Goal: Task Accomplishment & Management: Use online tool/utility

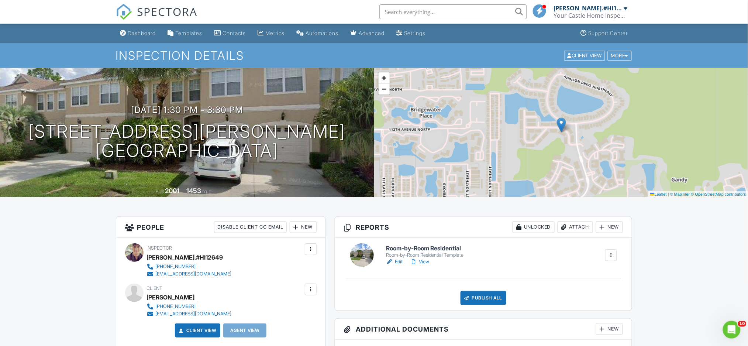
click at [401, 260] on link "Edit" at bounding box center [394, 261] width 17 height 7
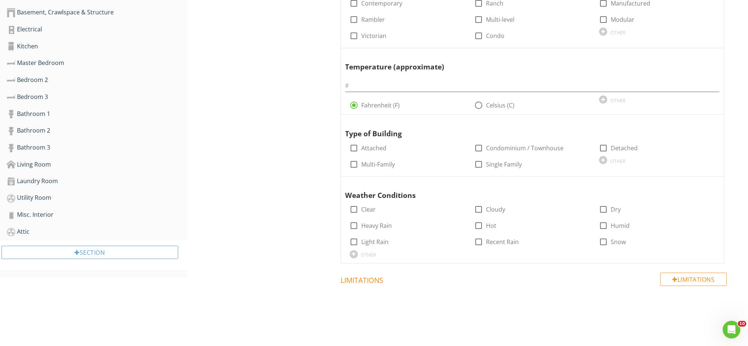
scroll to position [175, 0]
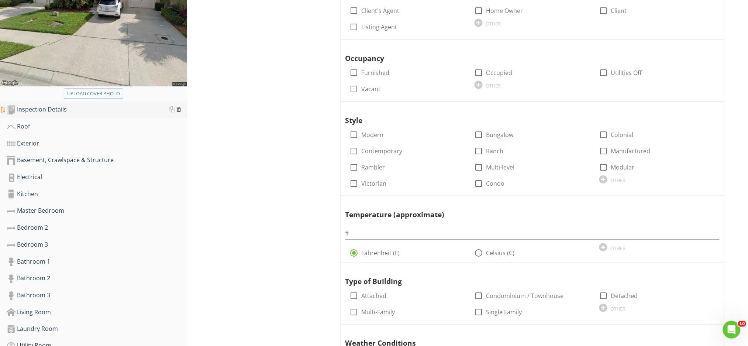
click at [179, 109] on div at bounding box center [178, 109] width 5 height 6
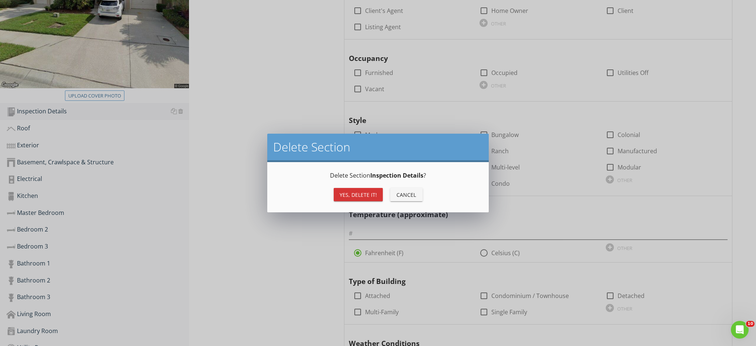
click at [350, 195] on div "Yes, Delete it!" at bounding box center [358, 195] width 37 height 8
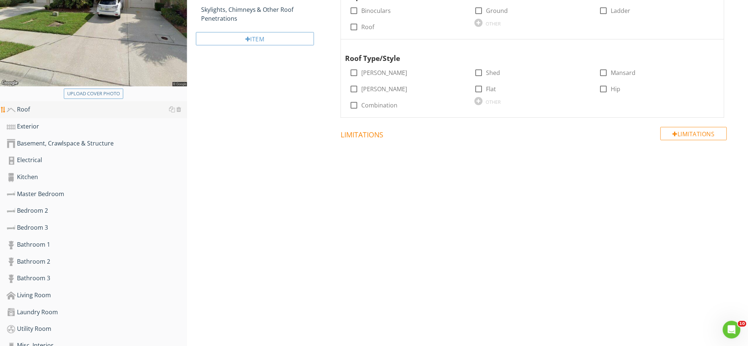
click at [24, 111] on div "Roof" at bounding box center [97, 110] width 181 height 10
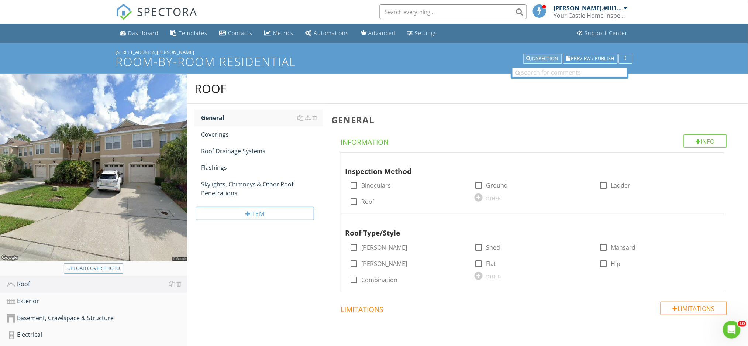
click at [551, 57] on div "Inspection" at bounding box center [543, 58] width 32 height 5
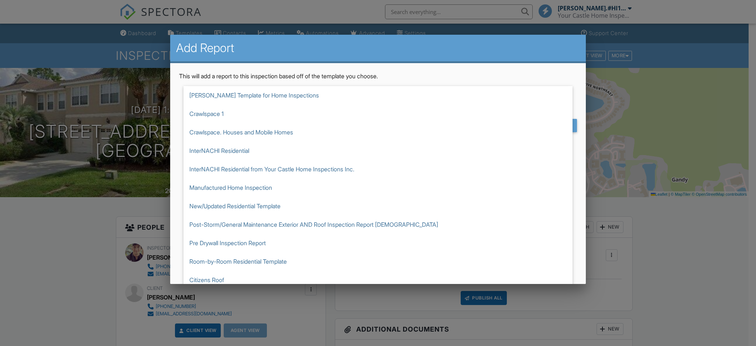
click at [574, 97] on div "This will add a report to this inspection based off of the template you choose.…" at bounding box center [378, 104] width 416 height 83
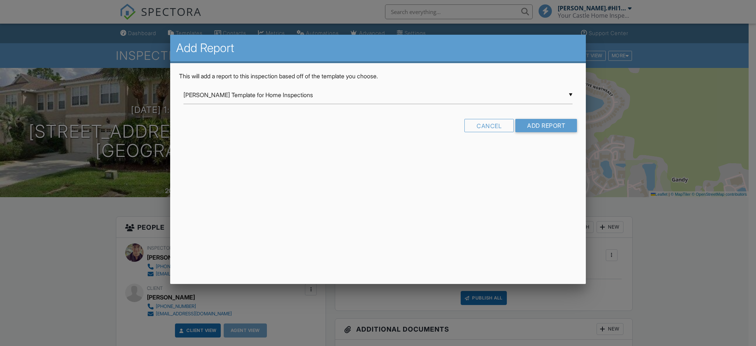
click at [572, 93] on input "[PERSON_NAME] Template for Home Inspections" at bounding box center [377, 95] width 389 height 18
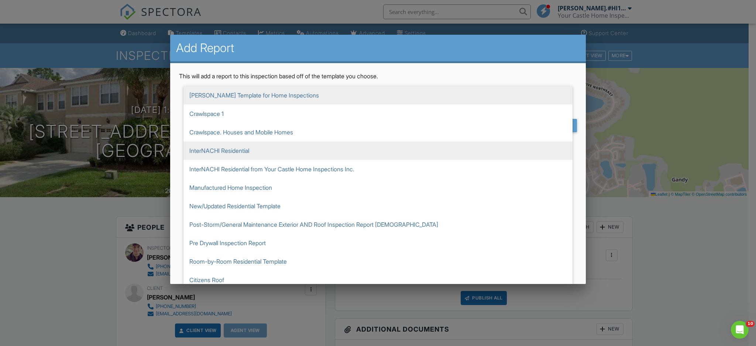
click at [516, 150] on span "InterNACHI Residential" at bounding box center [377, 150] width 389 height 18
type input "InterNACHI Residential"
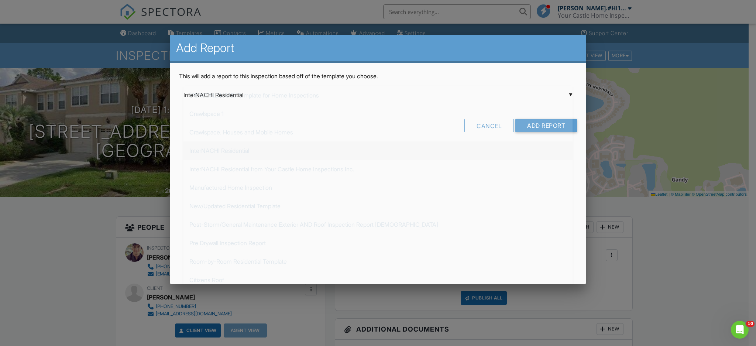
scroll to position [55, 0]
click at [541, 126] on input "Add Report" at bounding box center [546, 125] width 62 height 13
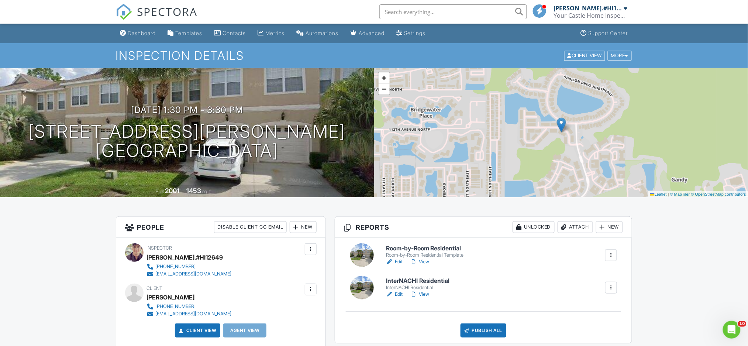
scroll to position [148, 0]
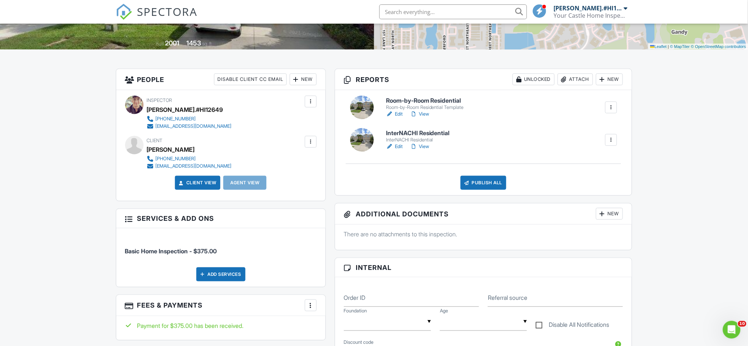
click at [401, 148] on link "Edit" at bounding box center [394, 146] width 17 height 7
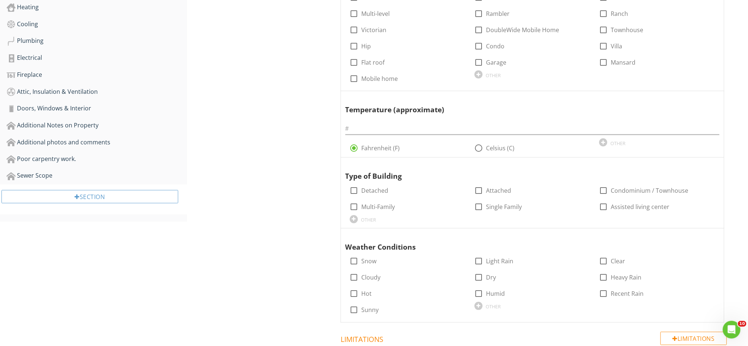
scroll to position [98, 0]
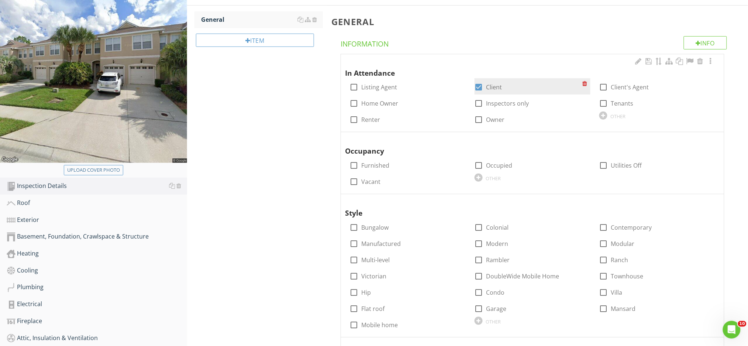
click at [480, 88] on div at bounding box center [479, 87] width 13 height 13
checkbox input "false"
click at [480, 105] on div at bounding box center [479, 103] width 13 height 13
checkbox input "true"
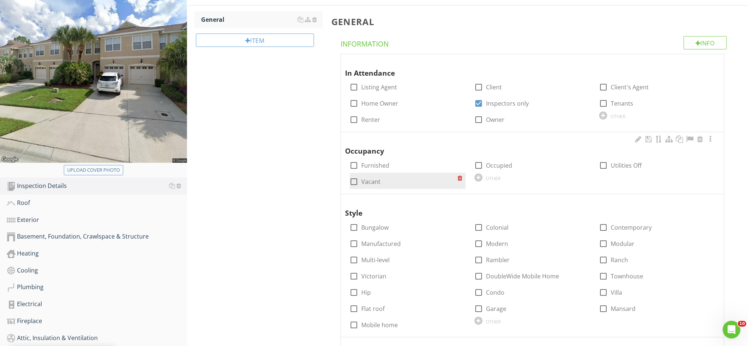
click at [353, 182] on div at bounding box center [354, 181] width 13 height 13
checkbox input "true"
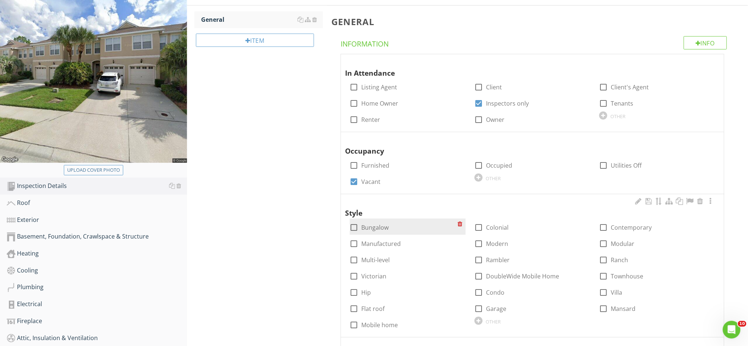
scroll to position [148, 0]
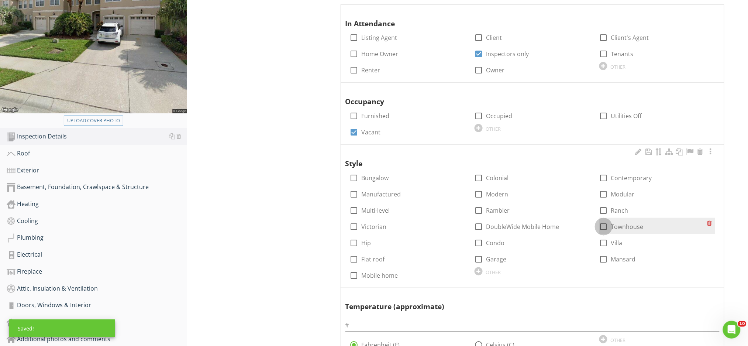
click at [603, 224] on div at bounding box center [604, 226] width 13 height 13
checkbox input "true"
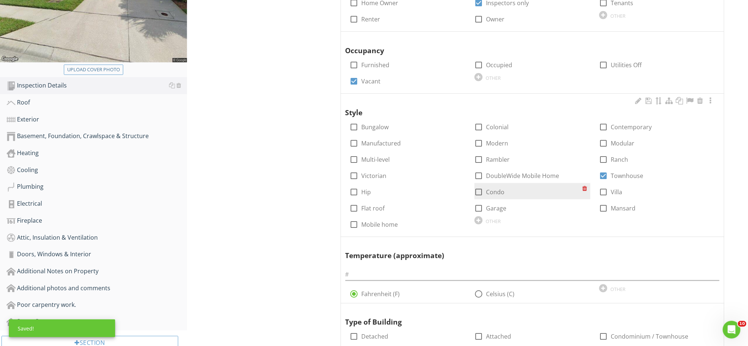
scroll to position [246, 0]
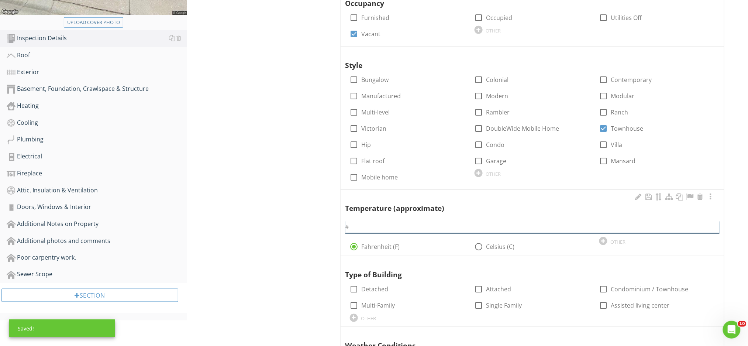
click at [548, 231] on input "text" at bounding box center [533, 227] width 374 height 12
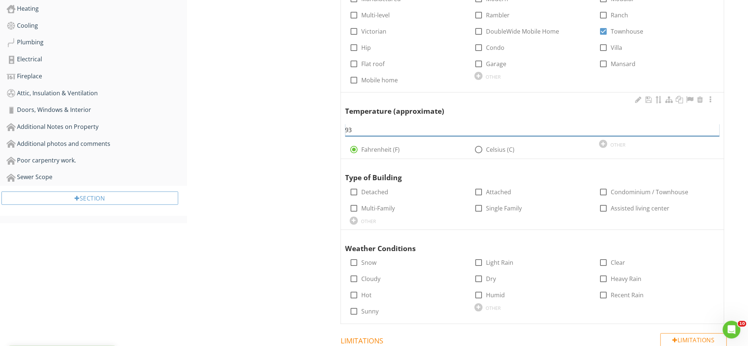
scroll to position [344, 0]
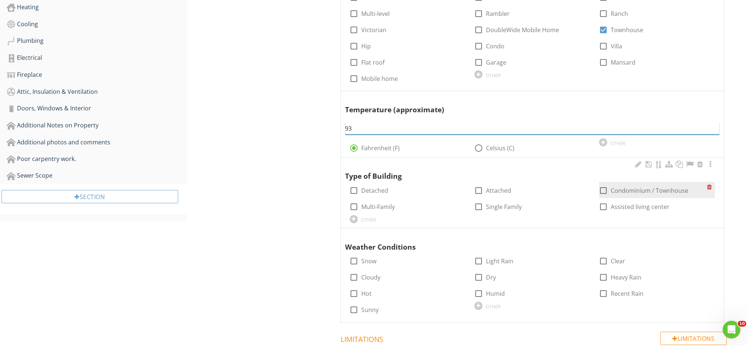
type input "93"
click at [601, 192] on div at bounding box center [604, 191] width 13 height 13
checkbox input "true"
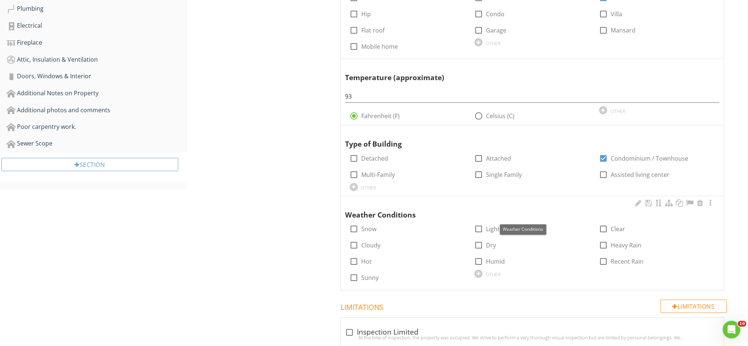
scroll to position [394, 0]
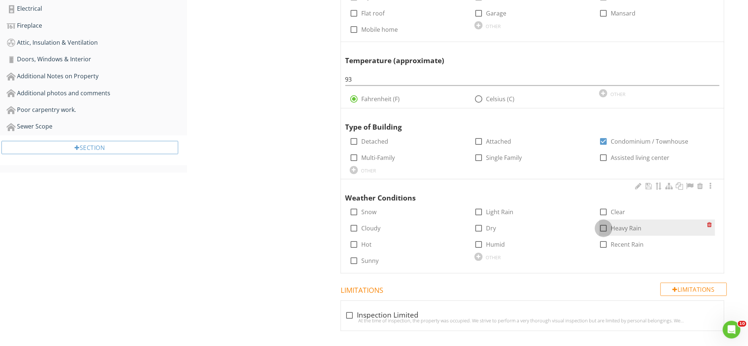
click at [604, 228] on div at bounding box center [604, 228] width 13 height 13
checkbox input "true"
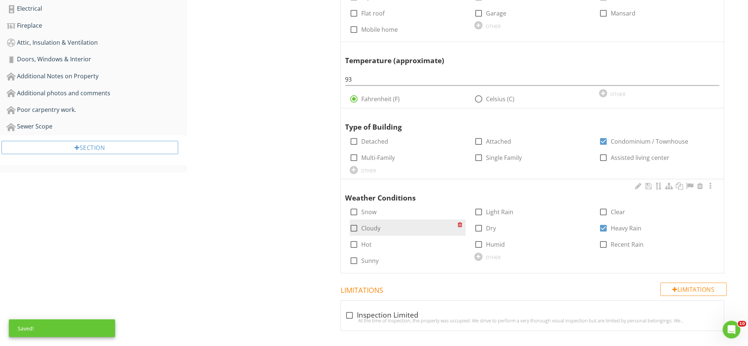
click at [373, 229] on label "Cloudy" at bounding box center [371, 228] width 19 height 7
checkbox input "true"
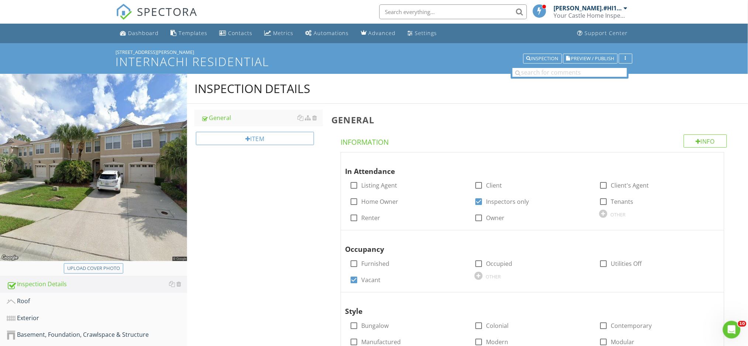
scroll to position [49, 0]
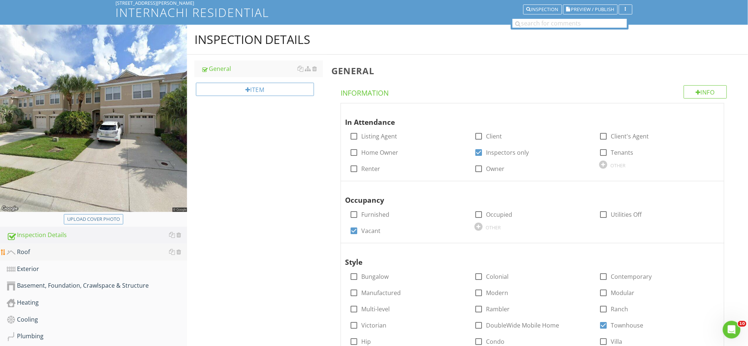
click at [76, 251] on div "Roof" at bounding box center [97, 252] width 181 height 10
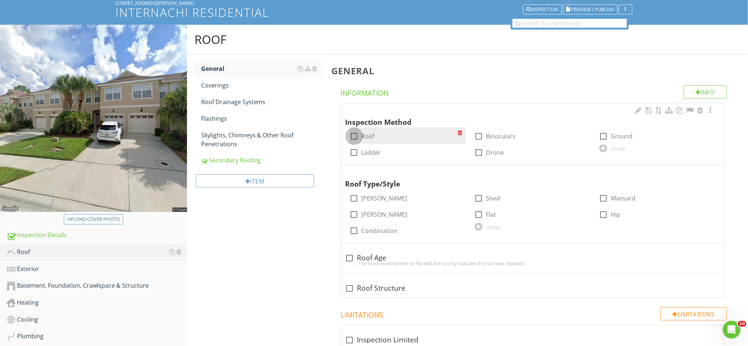
click at [355, 138] on div at bounding box center [354, 136] width 13 height 13
checkbox input "true"
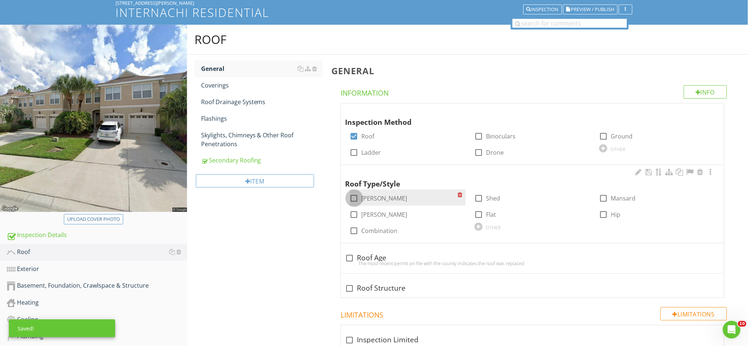
click at [356, 200] on div at bounding box center [354, 198] width 13 height 13
checkbox input "true"
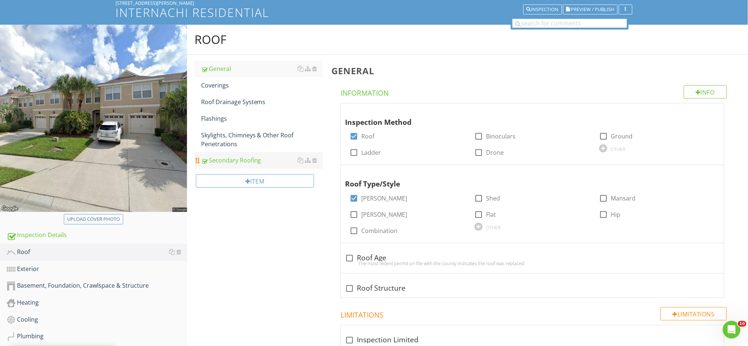
click at [234, 154] on link "Secondary Roofing" at bounding box center [262, 160] width 122 height 16
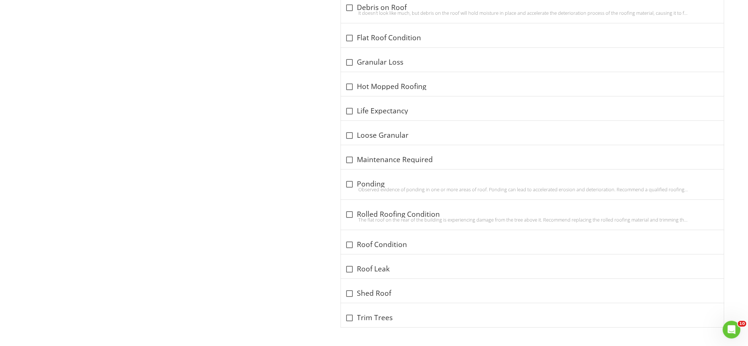
scroll to position [724, 0]
click at [349, 241] on div at bounding box center [350, 244] width 13 height 13
checkbox input "true"
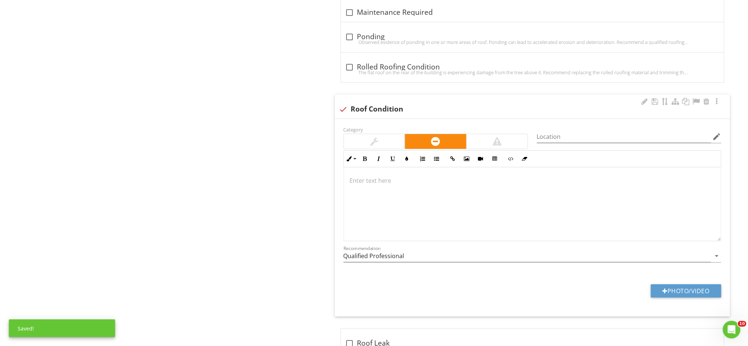
scroll to position [872, 0]
click at [374, 184] on p at bounding box center [532, 179] width 365 height 9
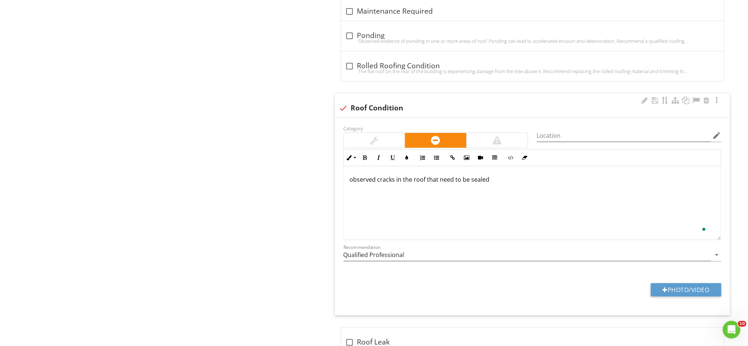
scroll to position [878, 0]
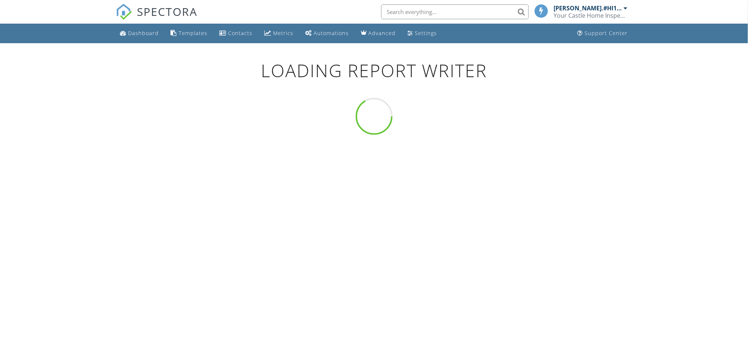
scroll to position [51, 0]
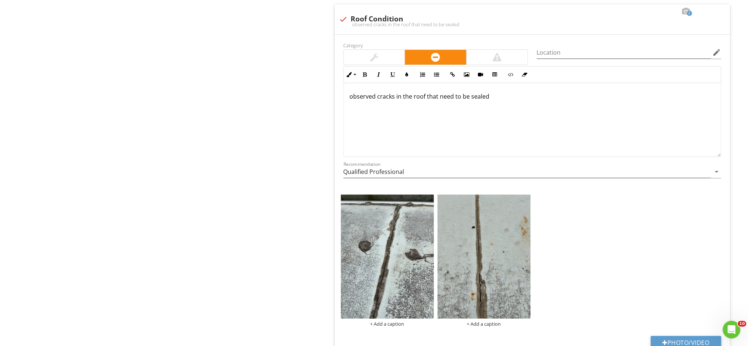
scroll to position [1034, 0]
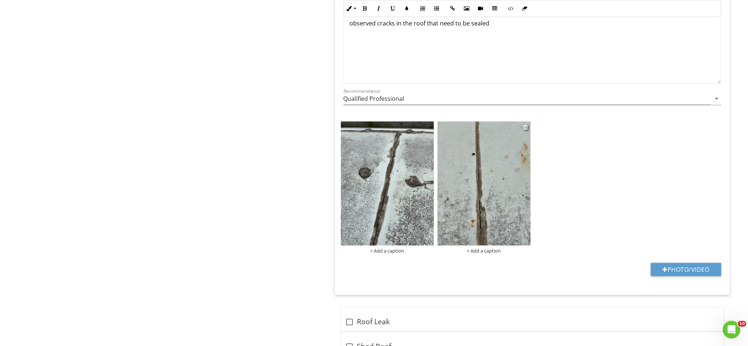
click at [491, 168] on img at bounding box center [484, 183] width 93 height 124
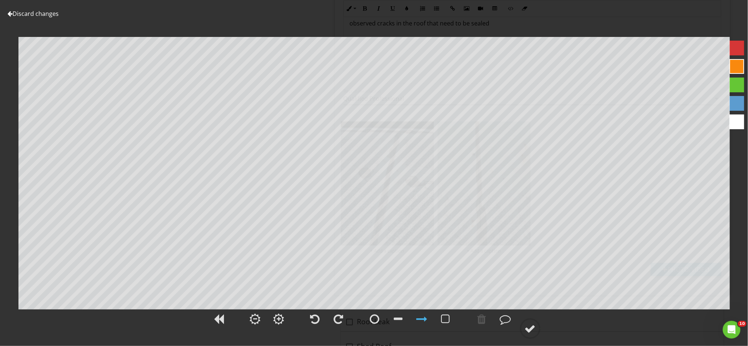
click at [734, 52] on div at bounding box center [737, 48] width 15 height 15
click at [528, 329] on div at bounding box center [530, 328] width 11 height 11
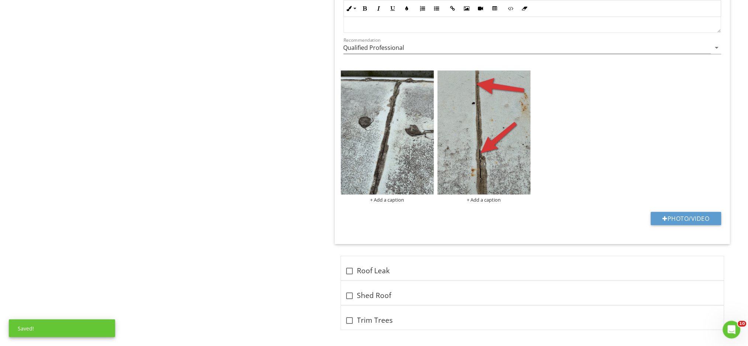
scroll to position [1088, 0]
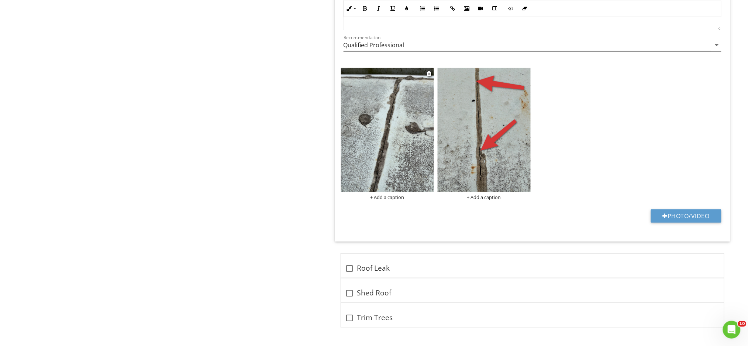
click at [411, 101] on img at bounding box center [387, 130] width 93 height 124
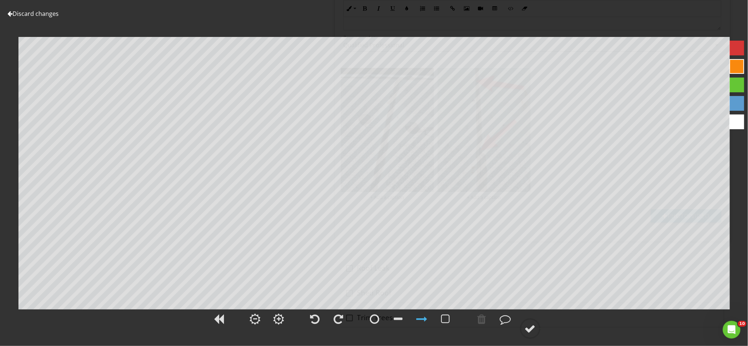
click at [743, 52] on div at bounding box center [737, 48] width 15 height 15
click at [394, 318] on div at bounding box center [398, 318] width 9 height 11
click at [354, 309] on div "Discard changes Add Location" at bounding box center [374, 173] width 748 height 346
click at [481, 316] on div at bounding box center [482, 318] width 9 height 11
click at [528, 328] on div at bounding box center [530, 328] width 11 height 11
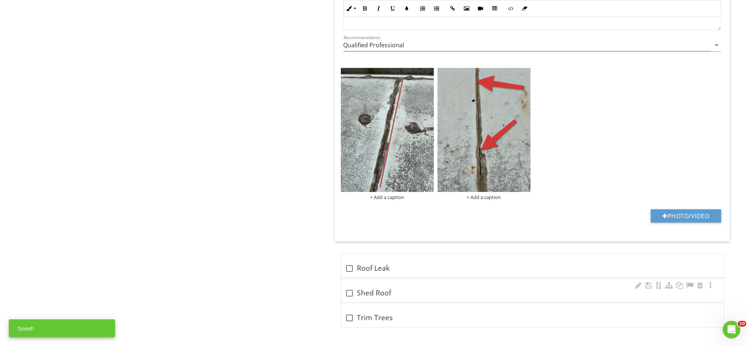
scroll to position [990, 0]
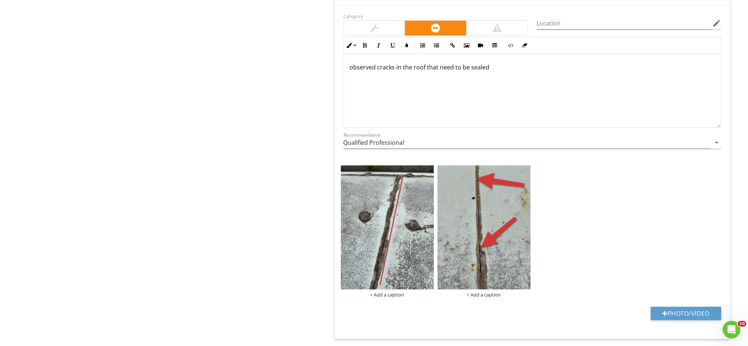
click at [363, 66] on p "observed cracks in the roof that need to be sealed" at bounding box center [532, 67] width 365 height 9
click at [364, 66] on p "observed cracks in the roof that need to be sealed" at bounding box center [532, 67] width 365 height 9
click at [663, 313] on div at bounding box center [665, 313] width 5 height 6
type input "C:\fakepath\IMG_0112.JPG"
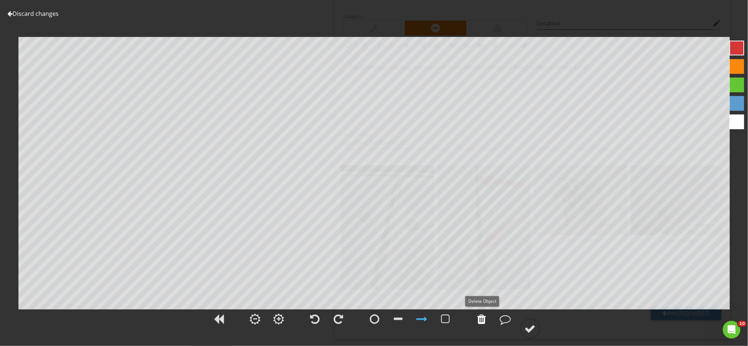
click at [481, 321] on div at bounding box center [482, 318] width 9 height 11
click at [394, 318] on div at bounding box center [398, 318] width 9 height 11
click at [375, 317] on div at bounding box center [375, 318] width 10 height 11
click at [535, 331] on div at bounding box center [530, 328] width 11 height 11
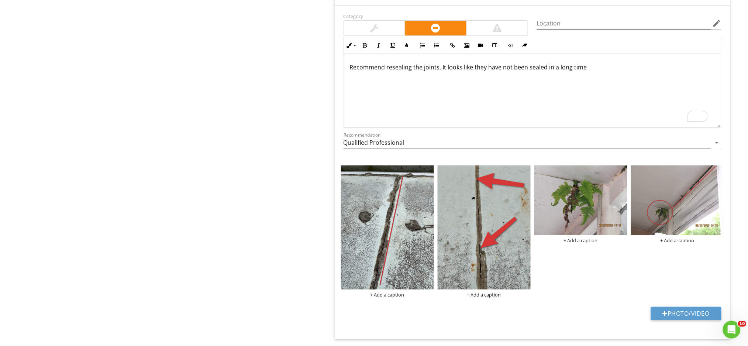
click at [595, 67] on p "Recommend resealing the joints. It looks like they have not been sealed in a lo…" at bounding box center [532, 67] width 365 height 9
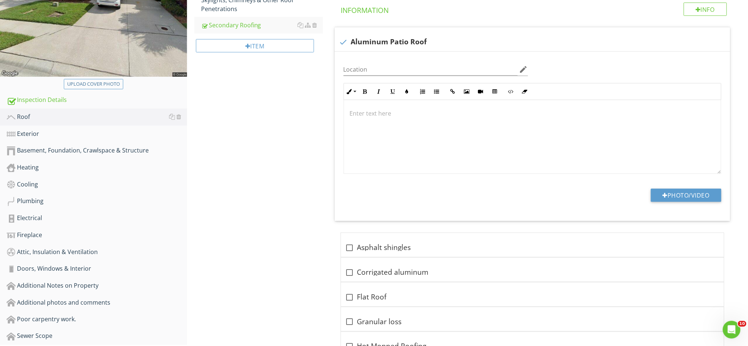
scroll to position [164, 0]
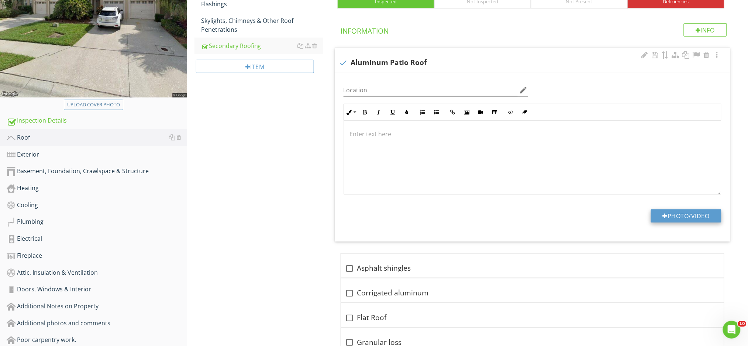
click at [664, 213] on div at bounding box center [665, 216] width 5 height 6
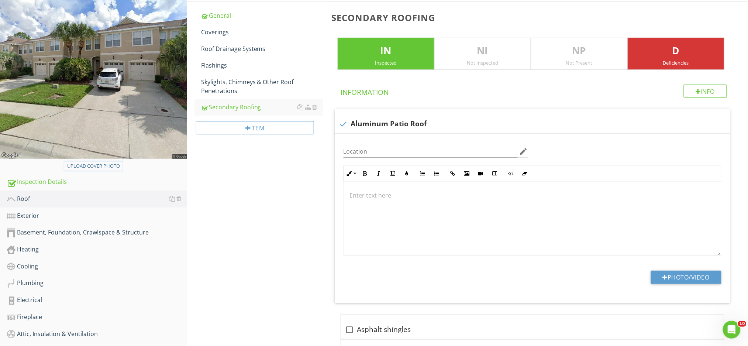
scroll to position [16, 0]
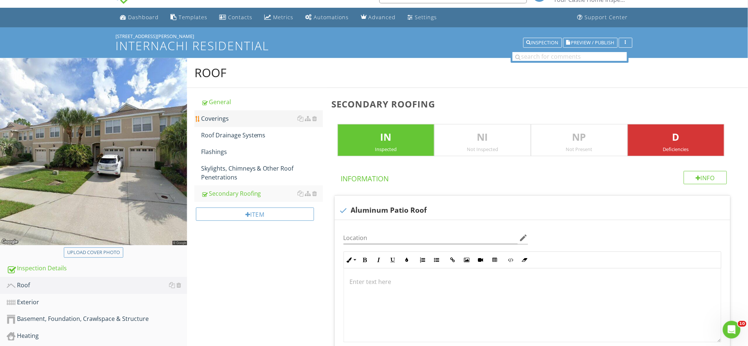
click at [270, 124] on link "Coverings" at bounding box center [262, 118] width 122 height 16
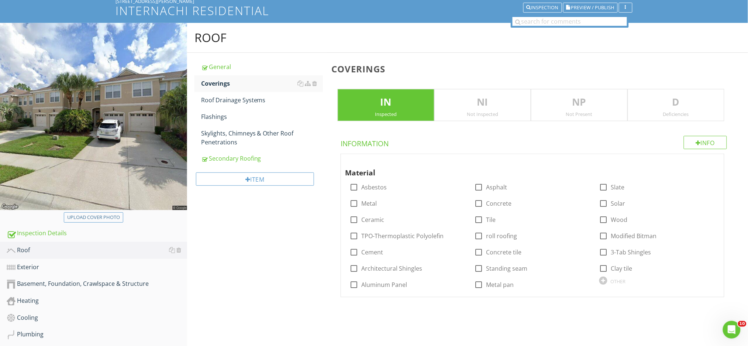
scroll to position [114, 0]
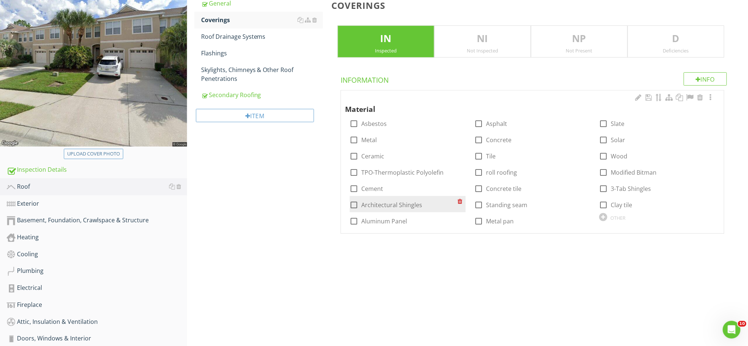
click at [387, 210] on div "check_box_outline_blank Architectural Shingles" at bounding box center [408, 204] width 116 height 16
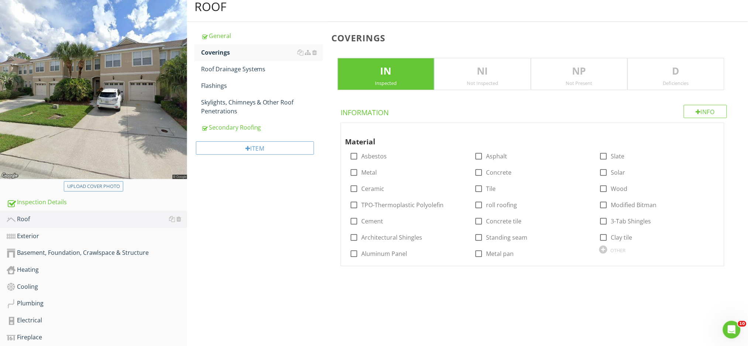
scroll to position [65, 0]
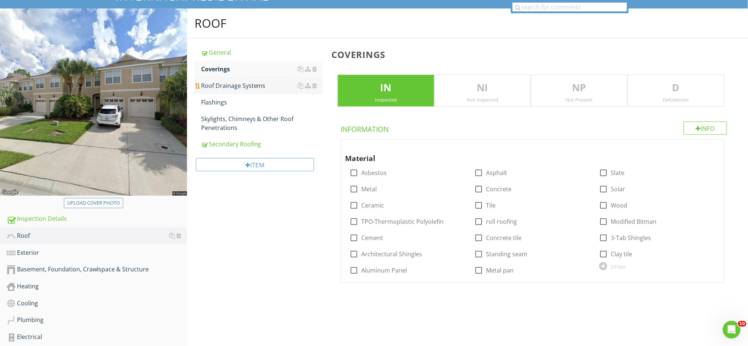
click at [220, 86] on div "Roof Drainage Systems" at bounding box center [262, 85] width 122 height 9
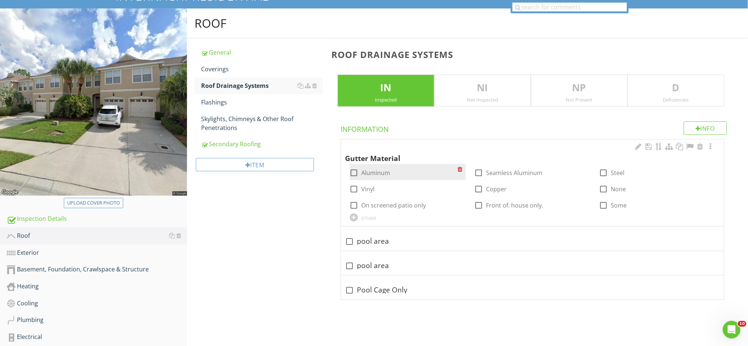
click at [355, 171] on div at bounding box center [354, 173] width 13 height 13
checkbox input "true"
click at [695, 86] on p "D" at bounding box center [676, 87] width 96 height 15
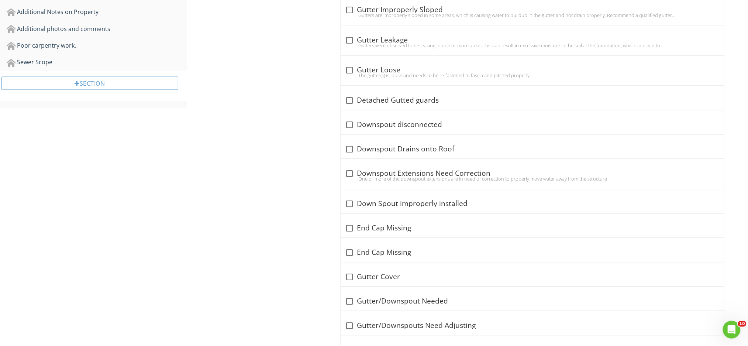
scroll to position [459, 0]
click at [418, 179] on div "One or more of the downspout extensions are in need of correction to properly m…" at bounding box center [533, 178] width 374 height 6
checkbox input "true"
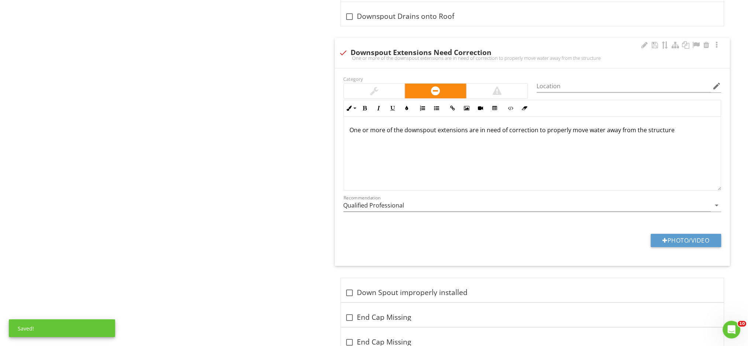
scroll to position [607, 0]
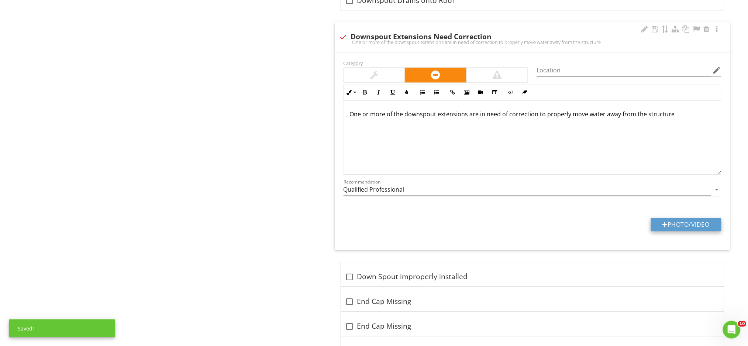
click at [675, 227] on button "Photo/Video" at bounding box center [686, 224] width 71 height 13
type input "C:\fakepath\IMG_0118.JPG"
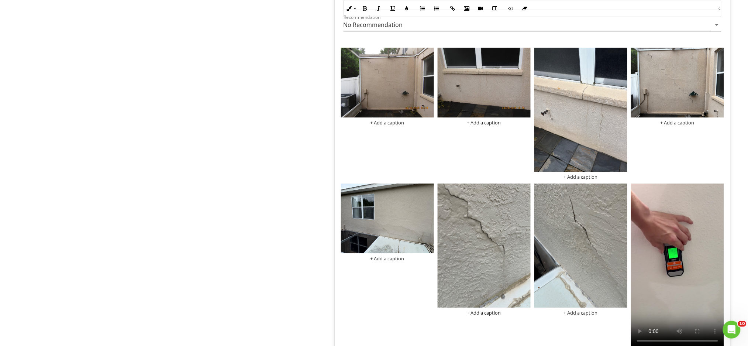
scroll to position [673, 0]
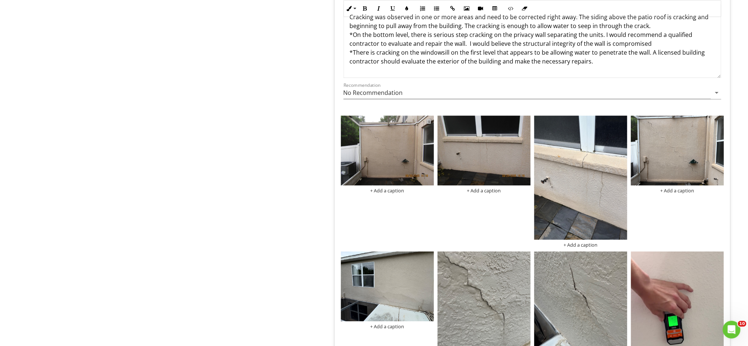
click at [430, 122] on div at bounding box center [429, 121] width 5 height 6
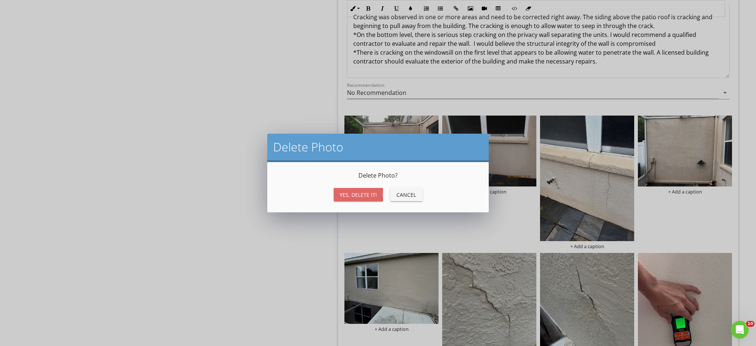
click at [363, 199] on button "Yes, Delete it!" at bounding box center [358, 194] width 49 height 13
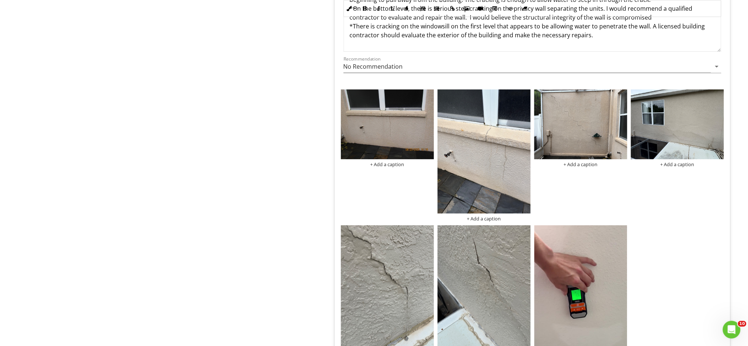
scroll to position [722, 0]
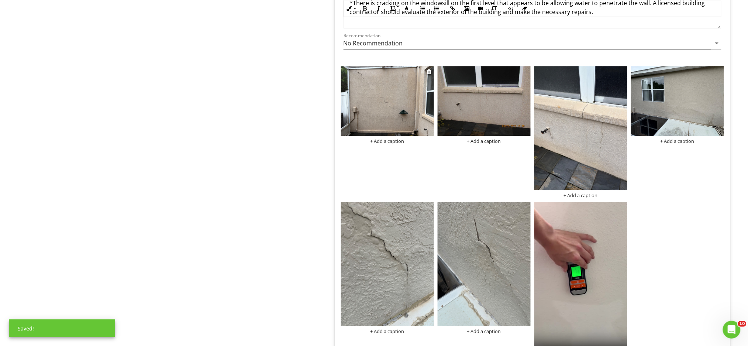
click at [391, 106] on img at bounding box center [387, 101] width 93 height 70
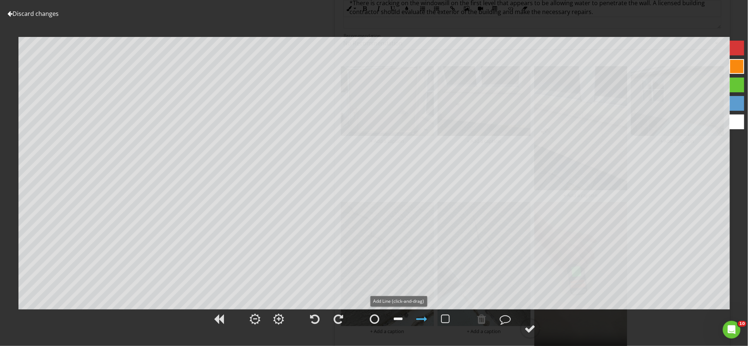
click at [402, 321] on div at bounding box center [398, 318] width 9 height 11
click at [737, 51] on div at bounding box center [737, 48] width 15 height 15
click at [534, 330] on div at bounding box center [530, 328] width 11 height 11
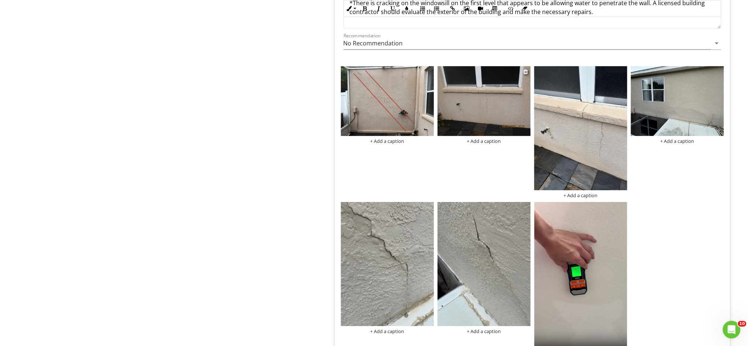
click at [492, 109] on img at bounding box center [484, 101] width 93 height 70
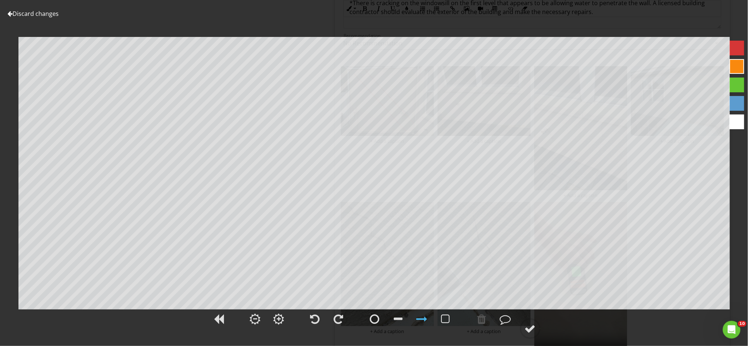
click at [741, 49] on div at bounding box center [737, 48] width 15 height 15
click at [531, 334] on div at bounding box center [530, 328] width 11 height 11
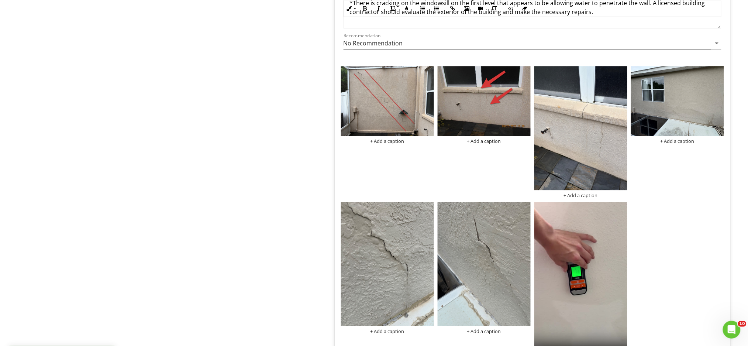
scroll to position [574, 0]
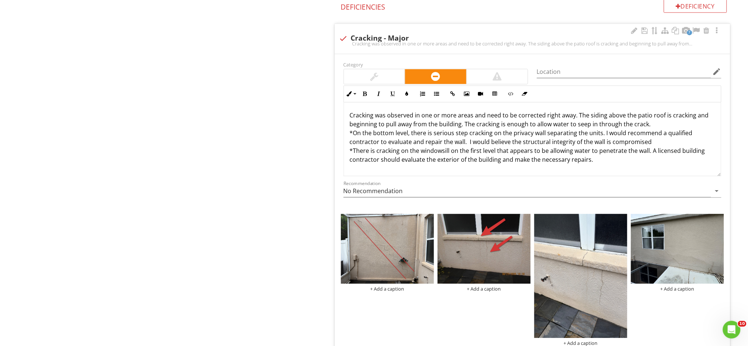
click at [603, 166] on div "Cracking was observed in one or more areas and need to be corrected right away.…" at bounding box center [532, 139] width 377 height 74
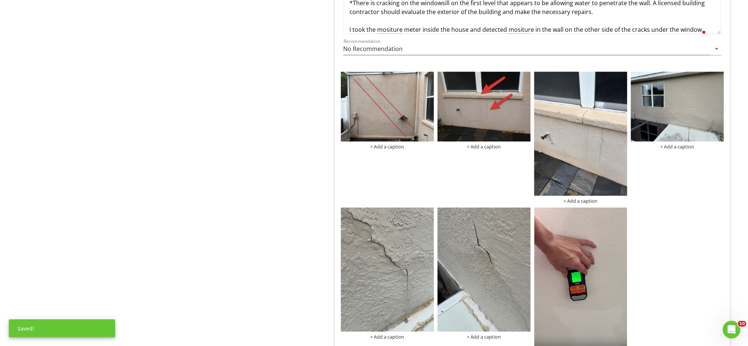
scroll to position [722, 0]
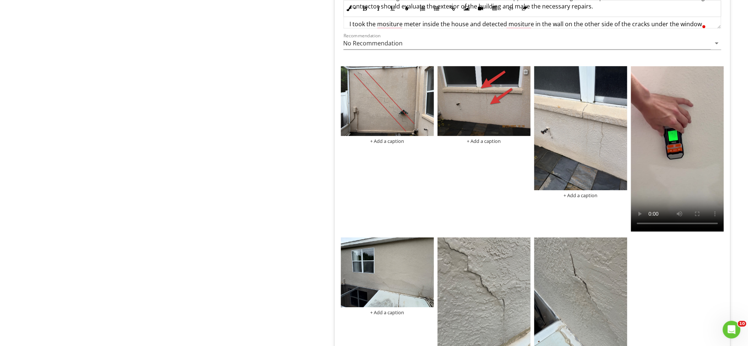
click at [526, 70] on div at bounding box center [526, 72] width 5 height 6
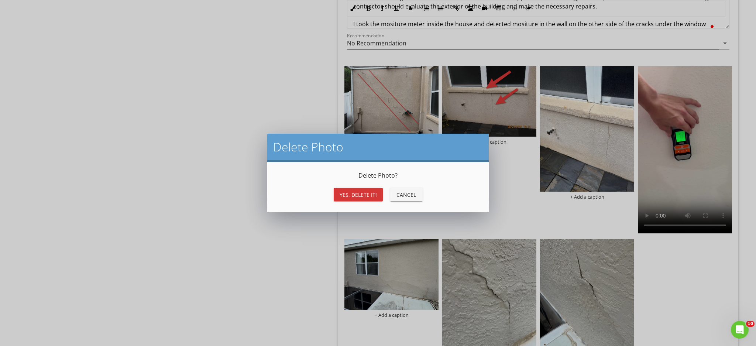
click at [368, 195] on div "Yes, Delete it!" at bounding box center [358, 195] width 37 height 8
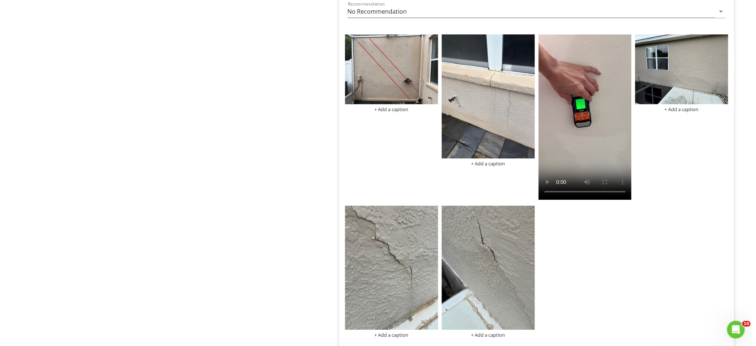
scroll to position [771, 0]
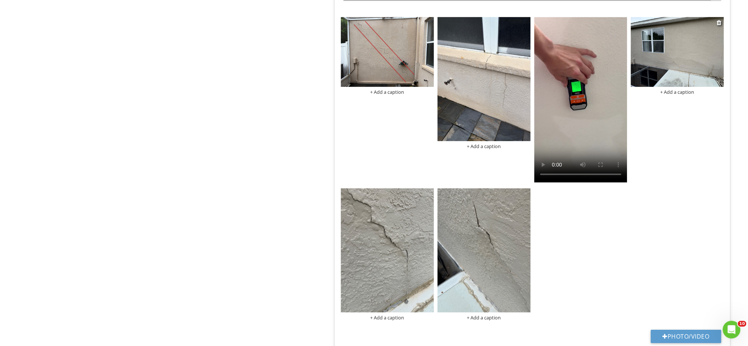
click at [697, 69] on img at bounding box center [677, 52] width 93 height 70
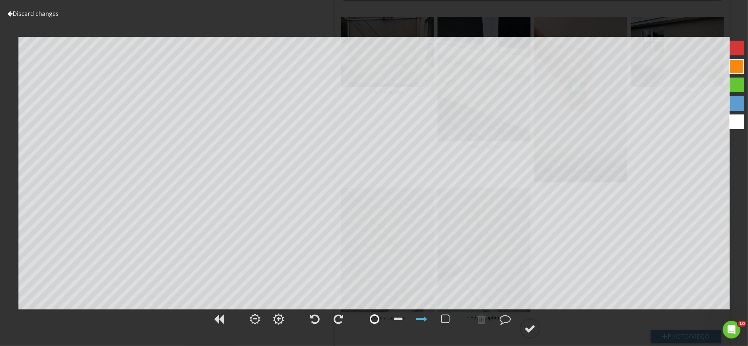
click at [377, 322] on div at bounding box center [375, 318] width 10 height 11
click at [535, 325] on div at bounding box center [530, 328] width 11 height 11
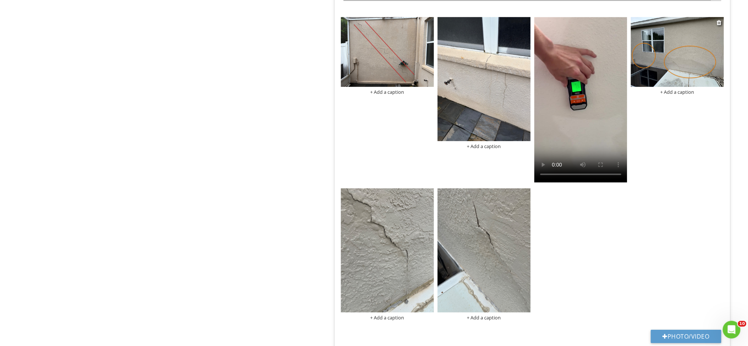
click at [681, 93] on div "+ Add a caption" at bounding box center [677, 92] width 93 height 6
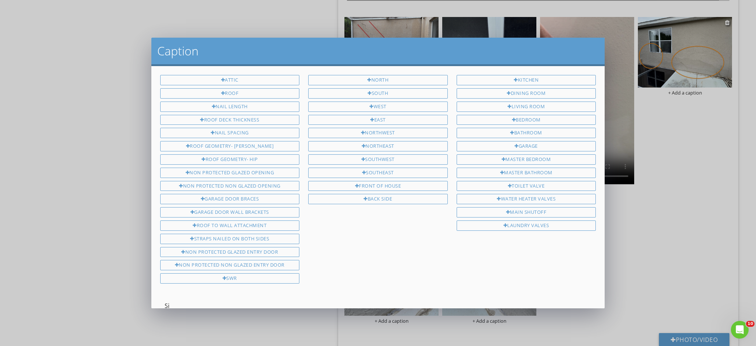
type input "S"
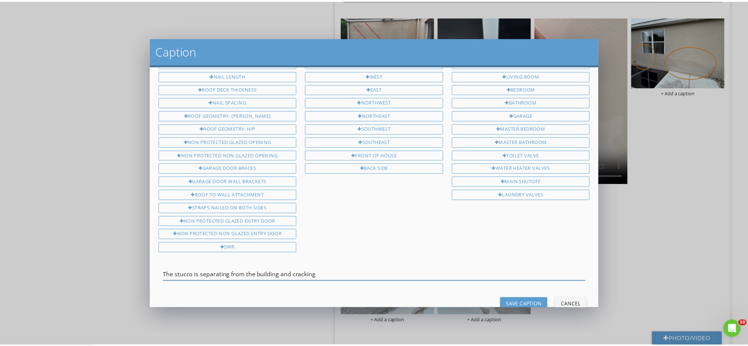
scroll to position [47, 0]
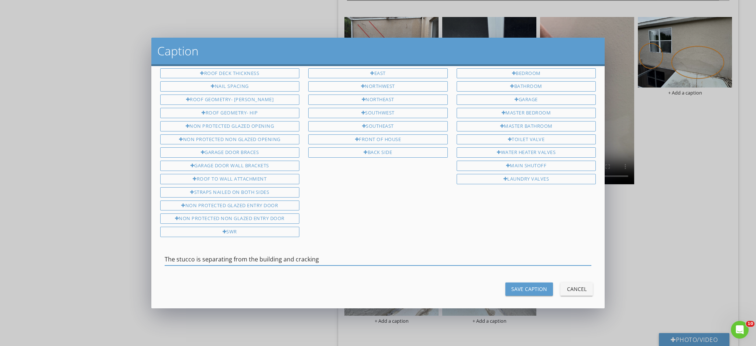
type input "The stucco is separating from the building and cracking"
click at [523, 285] on div "Save Caption" at bounding box center [529, 289] width 36 height 8
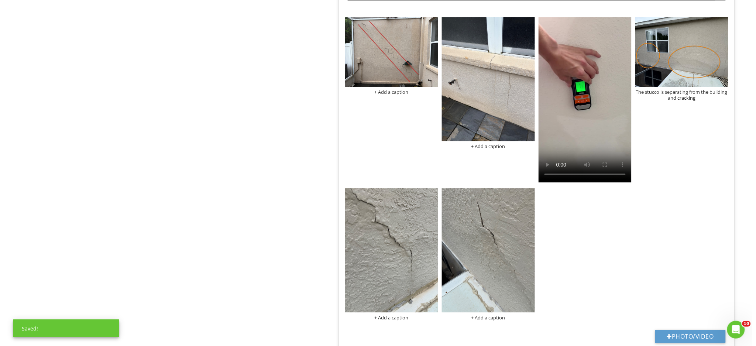
scroll to position [820, 0]
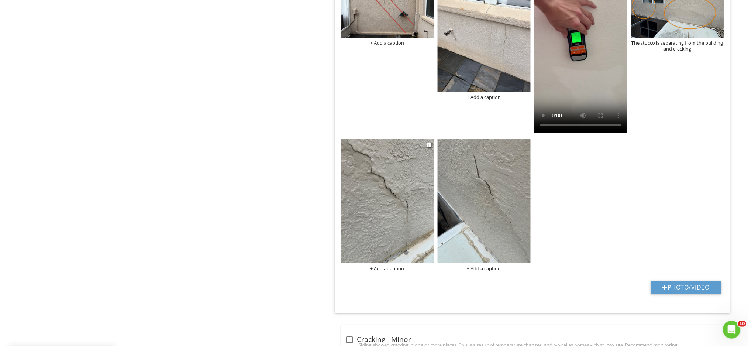
click at [392, 269] on div "+ Add a caption" at bounding box center [387, 268] width 93 height 6
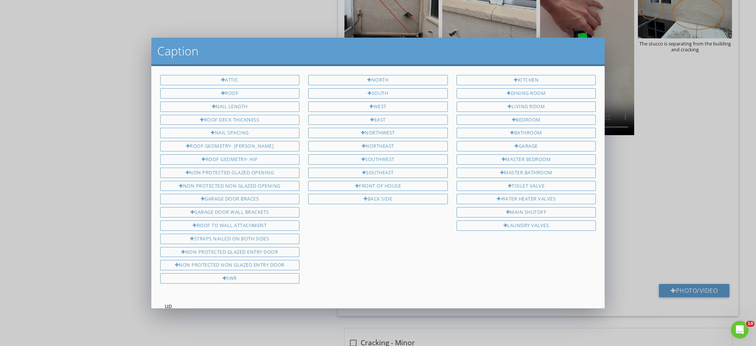
type input "u"
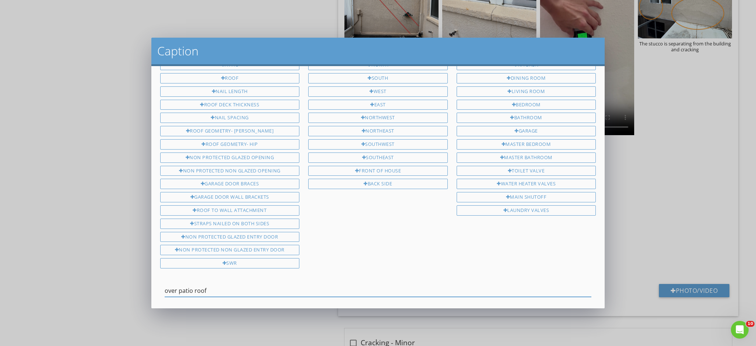
scroll to position [18, 0]
drag, startPoint x: 207, startPoint y: 303, endPoint x: 166, endPoint y: 300, distance: 41.1
click at [166, 300] on div "Attic Roof Nail Length Roof Deck Thickness Nail Spacing Roof Geometry- Gable Ro…" at bounding box center [378, 187] width 454 height 242
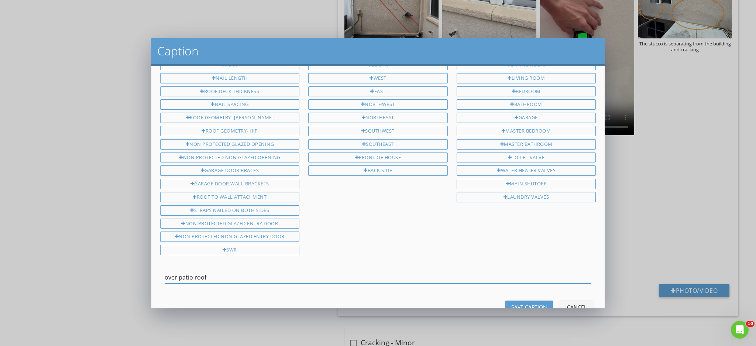
scroll to position [47, 0]
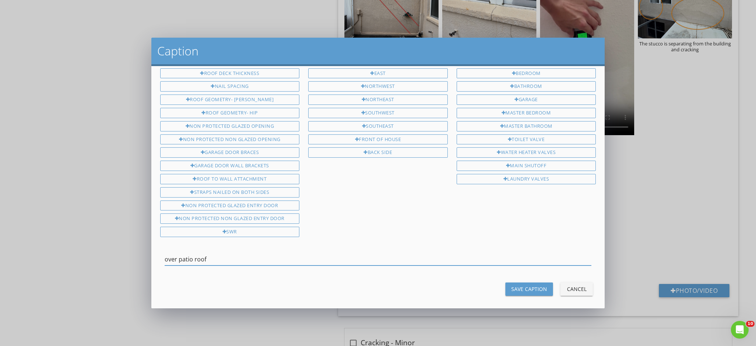
type input "over patio roof"
click at [514, 285] on div "Save Caption" at bounding box center [529, 289] width 36 height 8
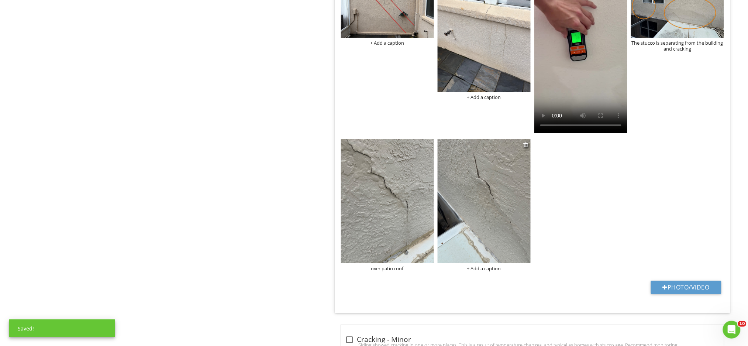
click at [473, 267] on div "+ Add a caption" at bounding box center [484, 268] width 93 height 6
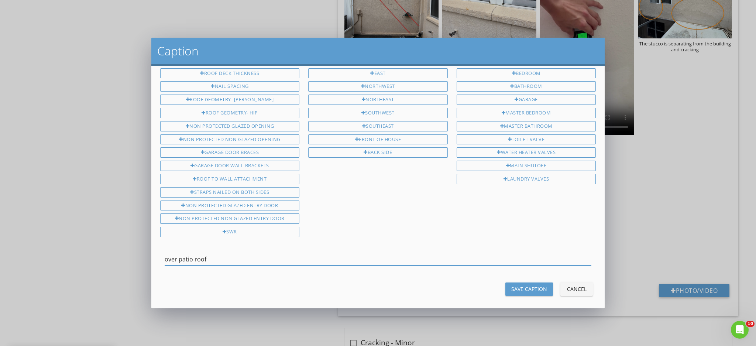
type input "over patio roof"
click at [518, 289] on button "Save Caption" at bounding box center [529, 288] width 48 height 13
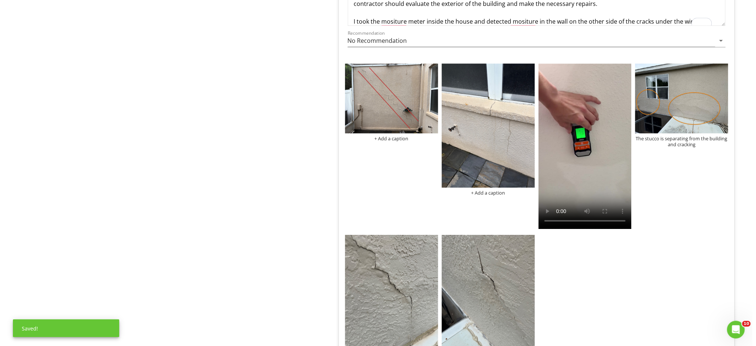
scroll to position [722, 0]
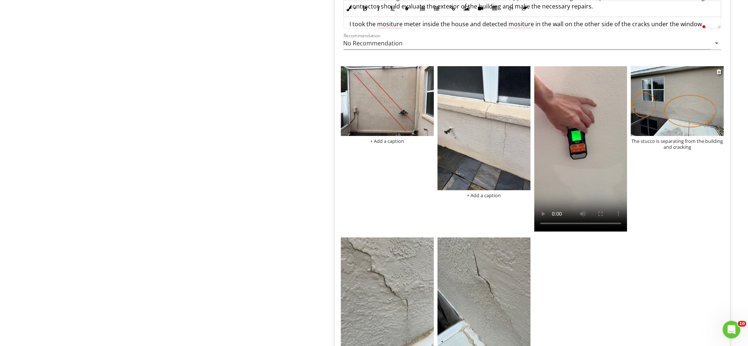
click at [686, 148] on div "The stucco is separating from the building and cracking" at bounding box center [677, 144] width 93 height 12
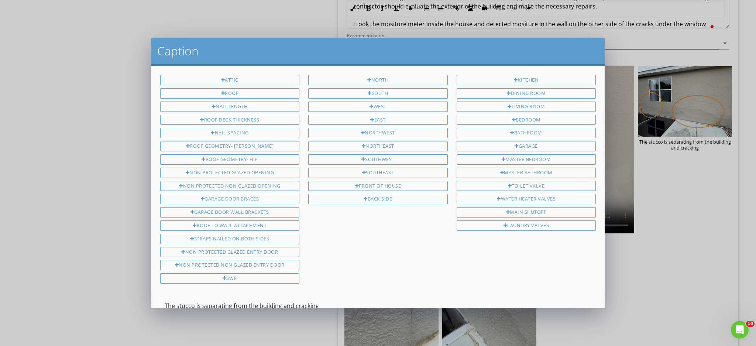
click at [319, 303] on input "The stucco is separating from the building and cracking" at bounding box center [378, 306] width 427 height 12
click at [315, 300] on input "The stucco is separating from the building and crackingover patio roof" at bounding box center [378, 306] width 427 height 12
click at [329, 300] on input "The stucco is separating from the building and cracking over patio roof" at bounding box center [378, 306] width 427 height 12
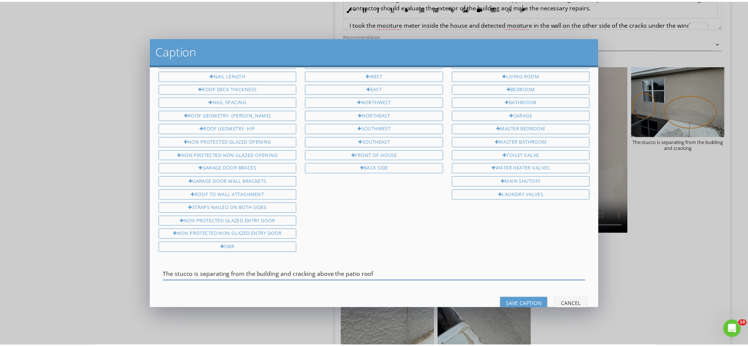
scroll to position [47, 0]
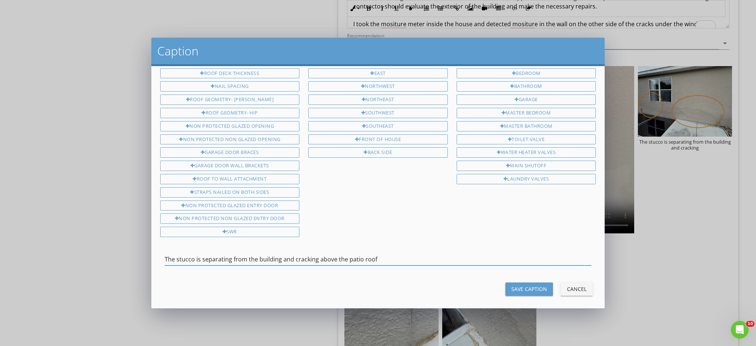
type input "The stucco is separating from the building and cracking above the patio roof"
click at [532, 288] on button "Save Caption" at bounding box center [529, 288] width 48 height 13
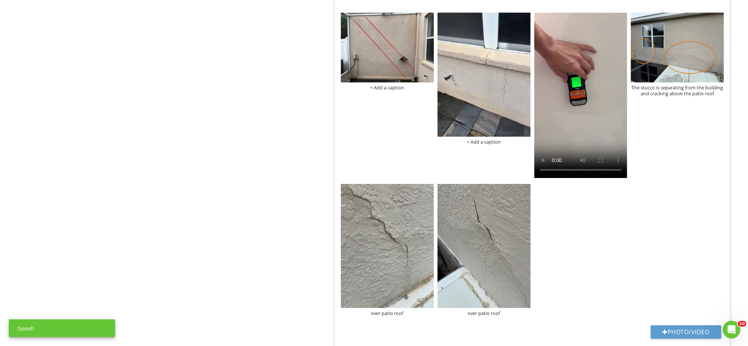
scroll to position [722, 0]
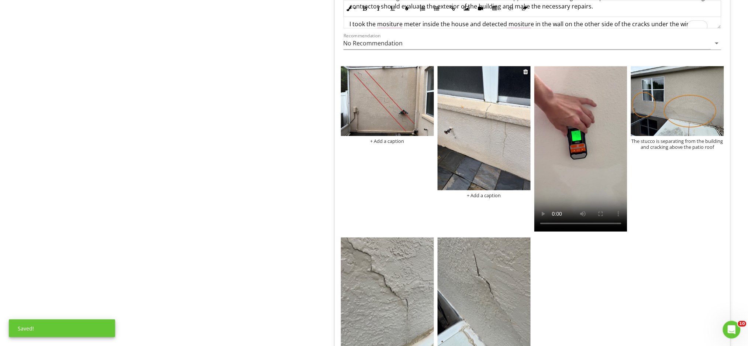
click at [480, 164] on img at bounding box center [484, 128] width 93 height 124
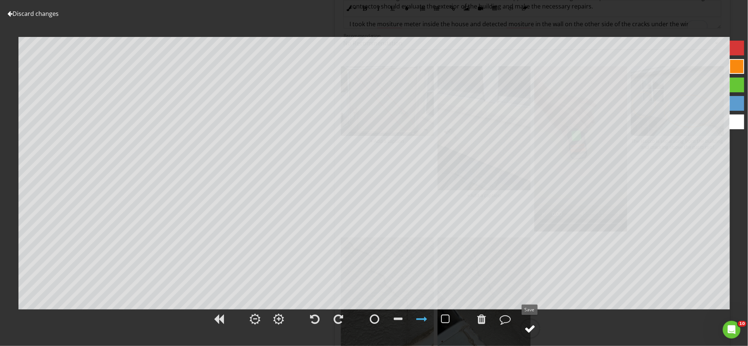
click at [523, 322] on circle at bounding box center [530, 328] width 19 height 19
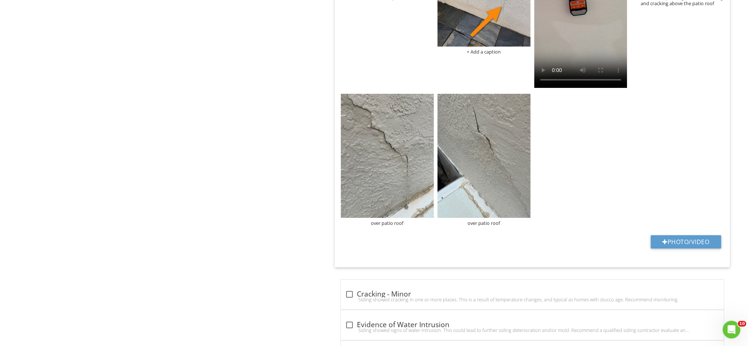
scroll to position [870, 0]
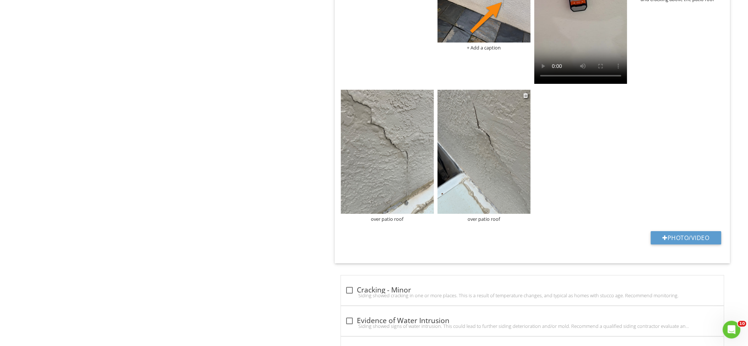
click at [488, 124] on img at bounding box center [484, 152] width 93 height 124
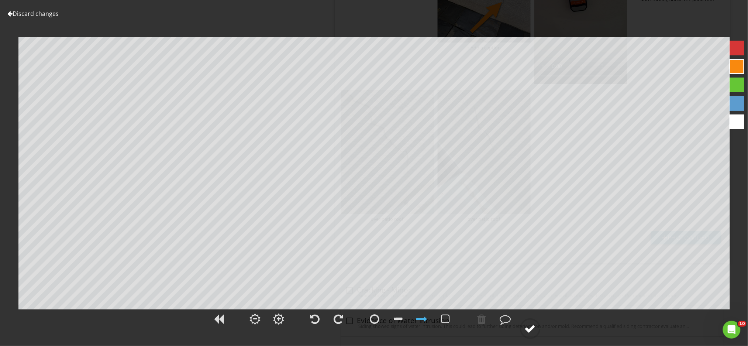
click at [530, 330] on div at bounding box center [530, 328] width 11 height 11
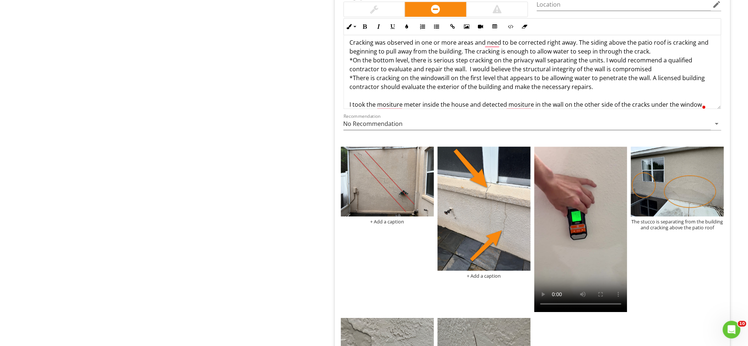
scroll to position [607, 0]
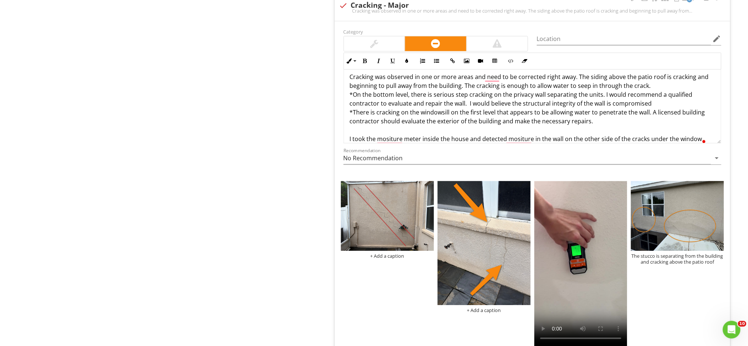
click at [347, 141] on div "Cracking was observed in one or more areas and need to be corrected right away.…" at bounding box center [532, 107] width 377 height 89
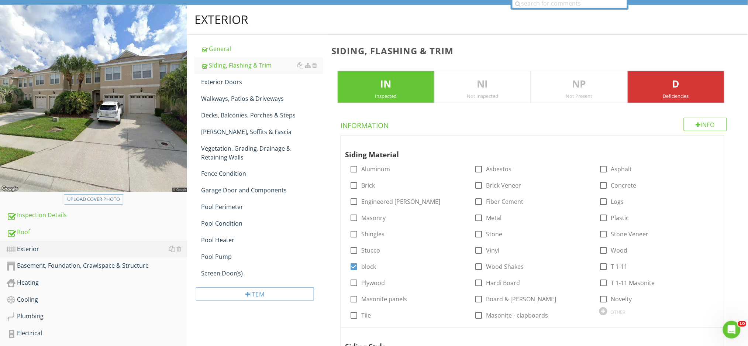
scroll to position [49, 0]
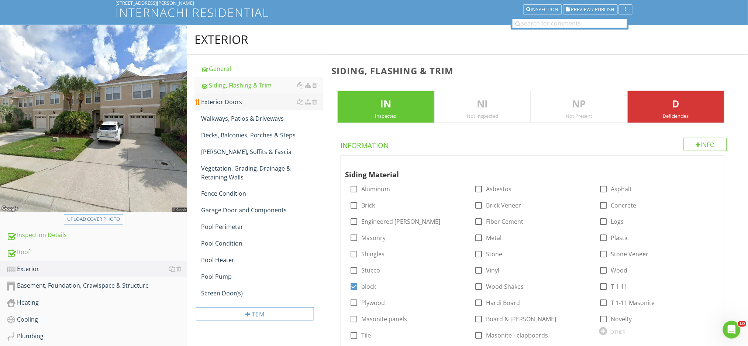
click at [226, 107] on link "Exterior Doors" at bounding box center [262, 102] width 122 height 16
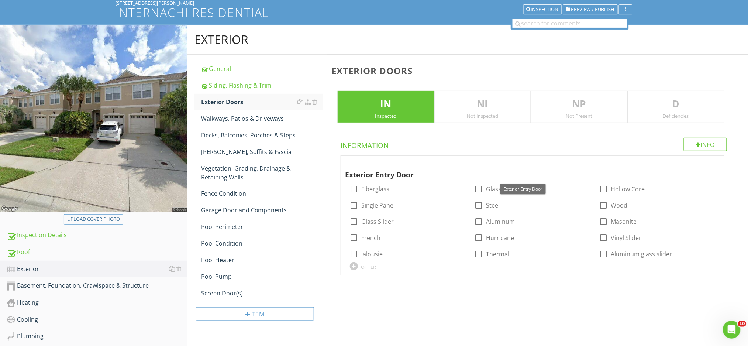
click at [687, 114] on div "Deficiencies" at bounding box center [676, 116] width 96 height 6
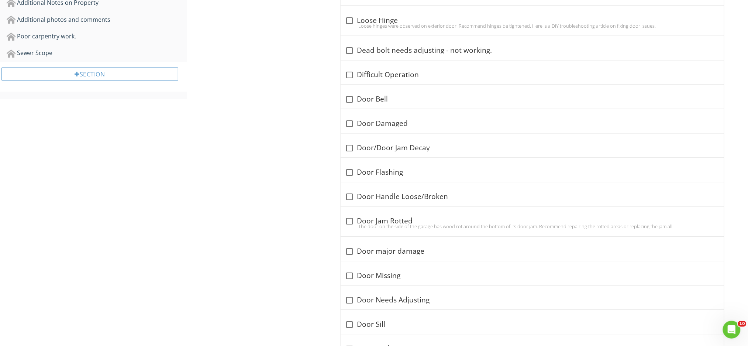
scroll to position [492, 0]
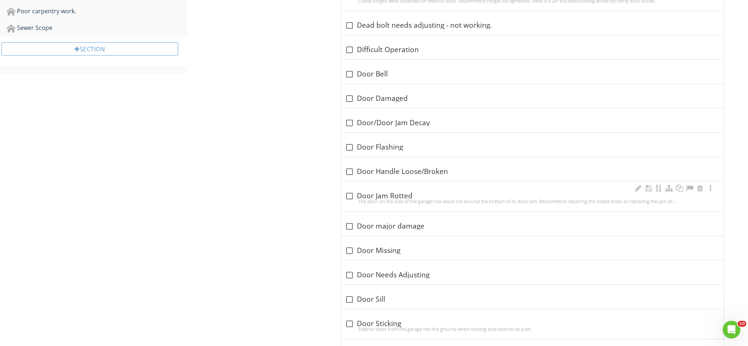
click at [350, 199] on div "The door on the side of the garage has wood rot around the bottom of its door j…" at bounding box center [533, 202] width 374 height 6
checkbox input "true"
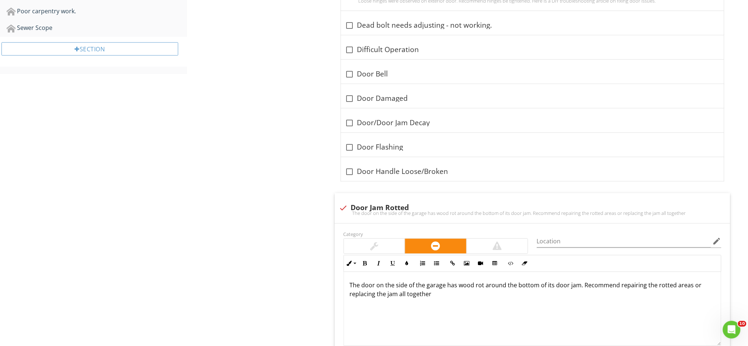
scroll to position [591, 0]
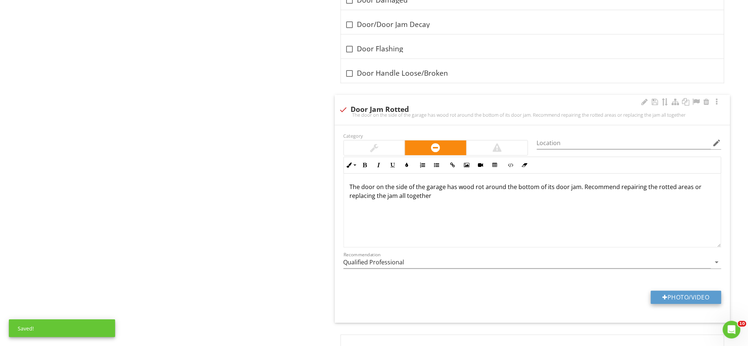
click at [671, 298] on button "Photo/Video" at bounding box center [686, 297] width 71 height 13
type input "C:\fakepath\IMG_9949.JPG"
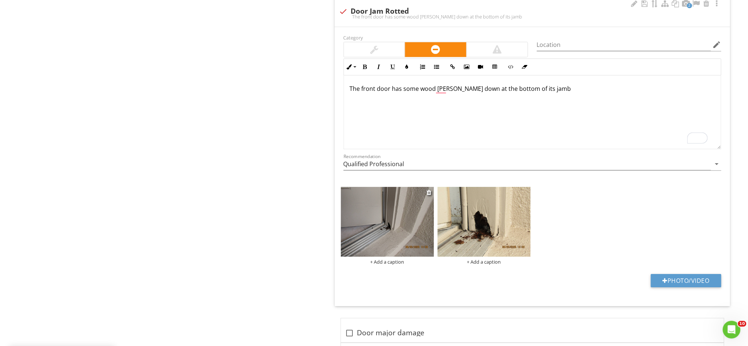
click at [390, 207] on img at bounding box center [387, 222] width 93 height 70
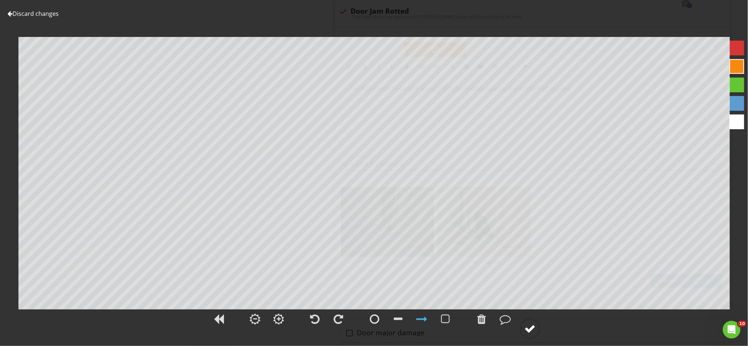
click at [530, 326] on div at bounding box center [530, 328] width 11 height 11
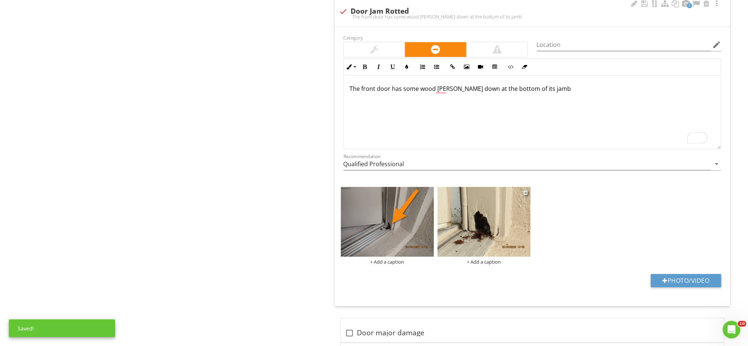
click at [481, 238] on img at bounding box center [484, 222] width 93 height 70
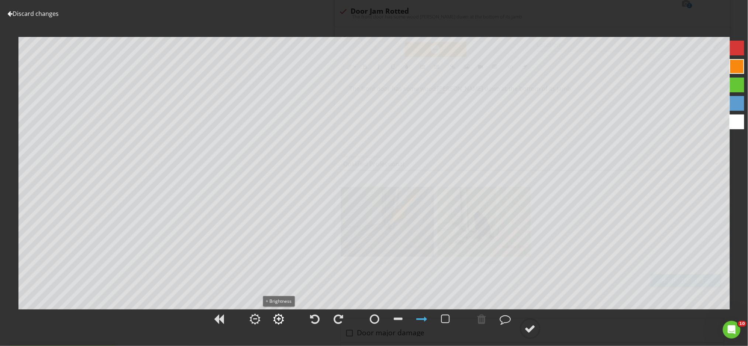
click at [281, 319] on div at bounding box center [279, 318] width 11 height 11
click at [531, 332] on div at bounding box center [530, 328] width 11 height 11
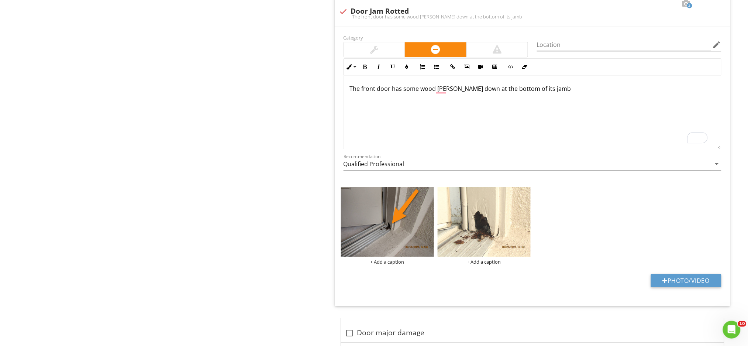
scroll to position [687, 0]
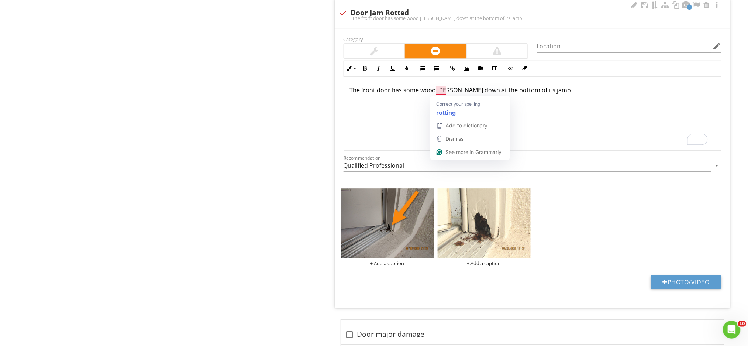
click at [446, 90] on p "The front door has some wood rott down at the bottom of its jamb" at bounding box center [532, 90] width 365 height 9
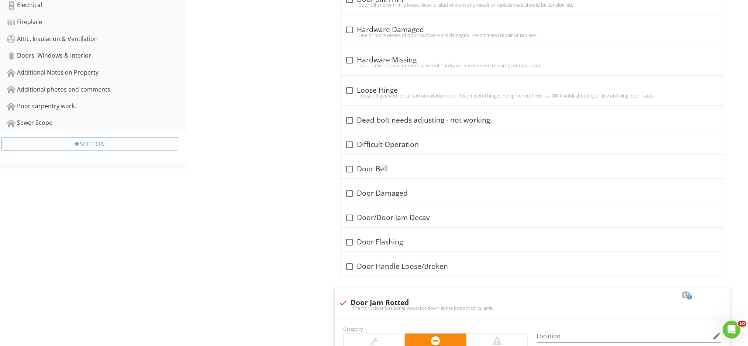
scroll to position [393, 0]
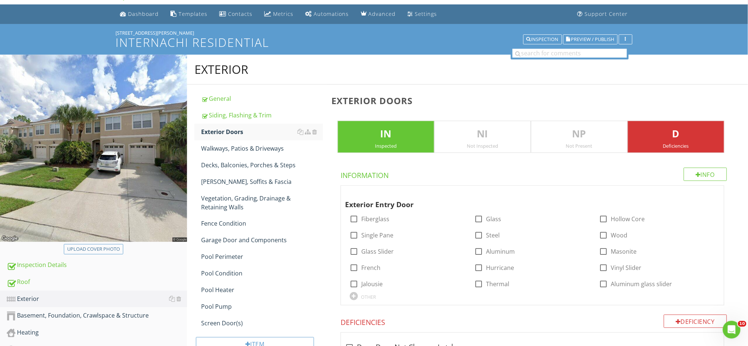
scroll to position [91, 0]
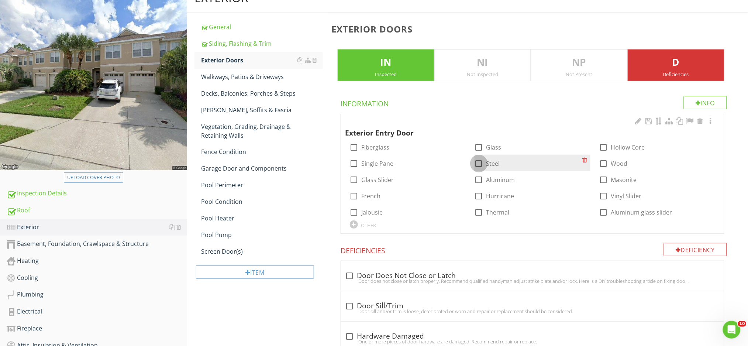
click at [479, 163] on div at bounding box center [479, 163] width 13 height 13
checkbox input "true"
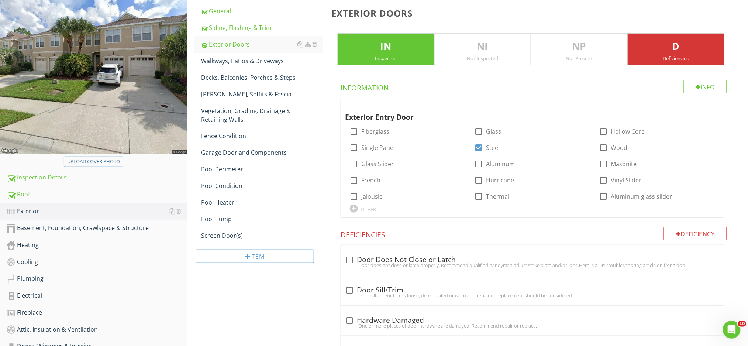
scroll to position [91, 0]
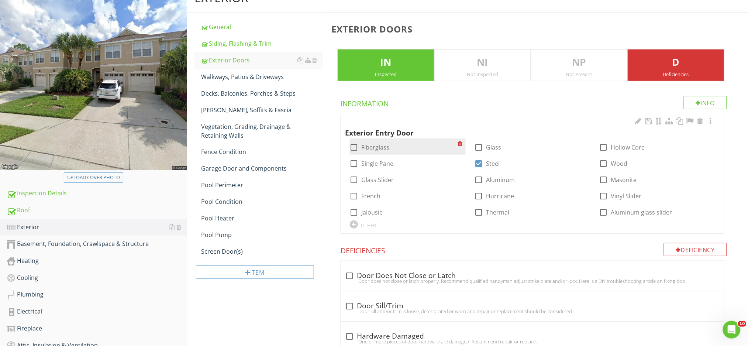
click at [369, 146] on label "Fiberglass" at bounding box center [376, 147] width 28 height 7
checkbox input "true"
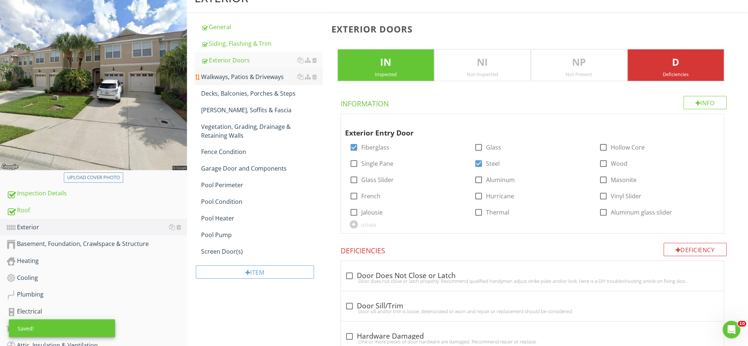
click at [237, 77] on div "Walkways, Patios & Driveways" at bounding box center [262, 76] width 122 height 9
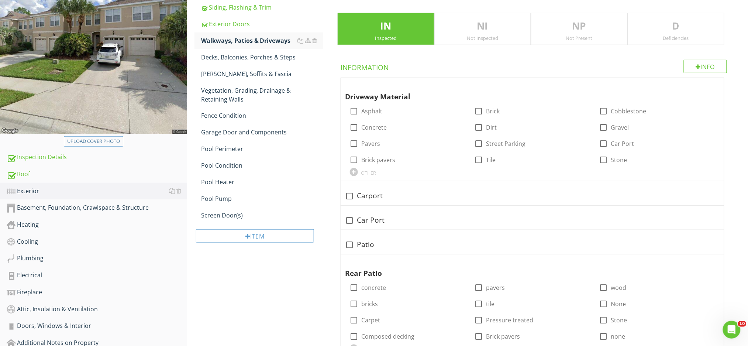
scroll to position [140, 0]
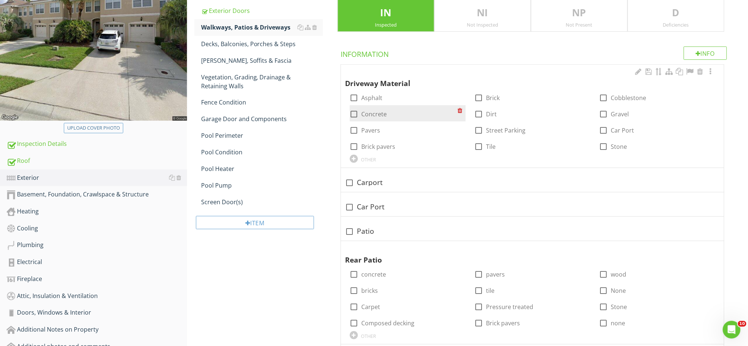
click at [356, 112] on div at bounding box center [354, 114] width 13 height 13
checkbox input "true"
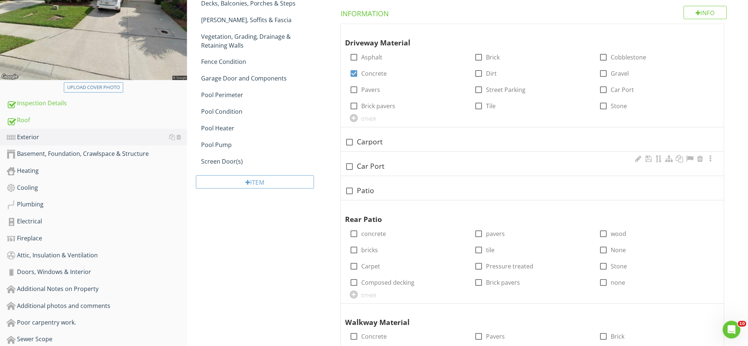
scroll to position [239, 0]
